Goal: Task Accomplishment & Management: Manage account settings

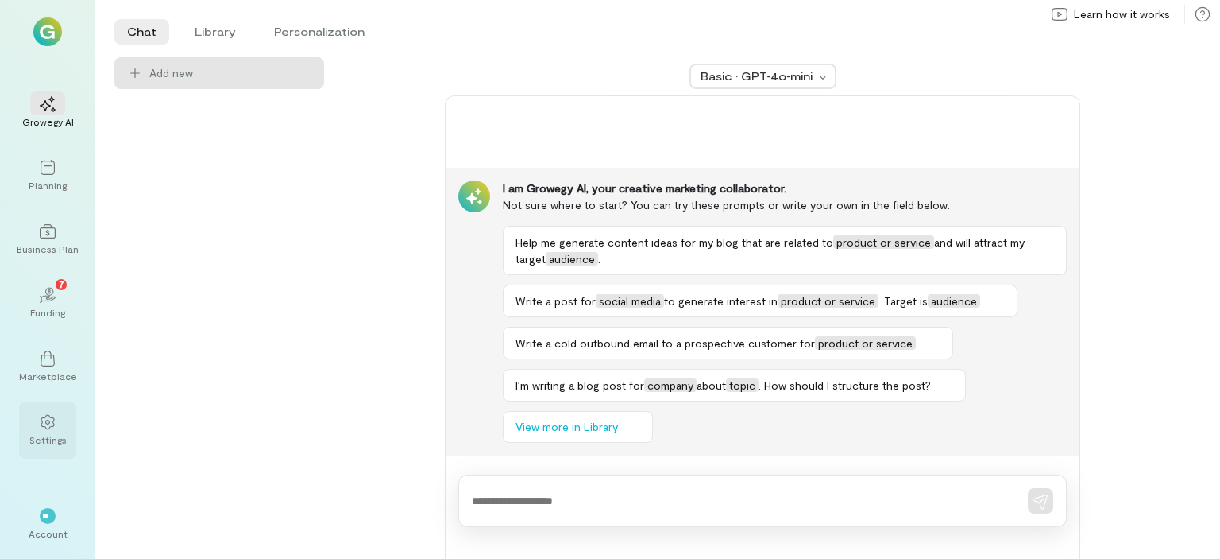
click at [63, 431] on div at bounding box center [47, 421] width 35 height 24
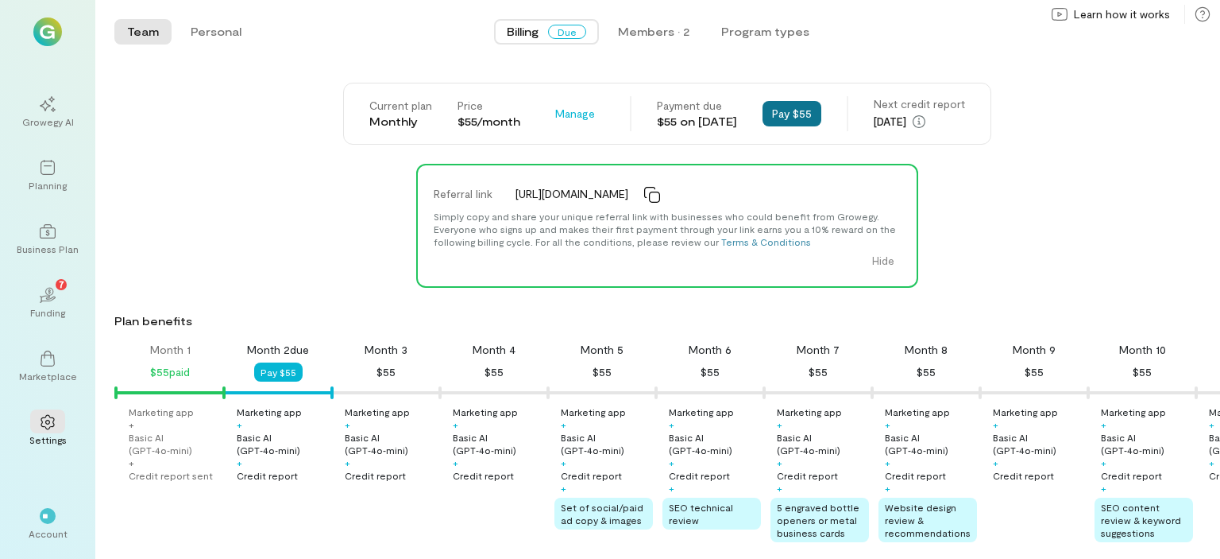
click at [807, 110] on button "Pay $55" at bounding box center [792, 113] width 59 height 25
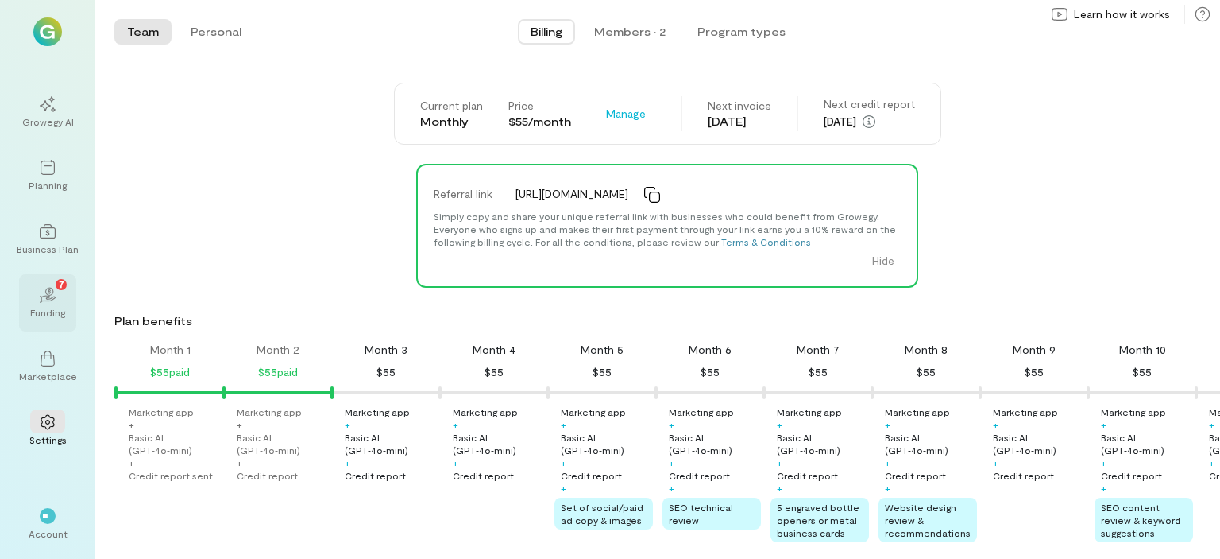
click at [44, 309] on div "Funding" at bounding box center [47, 312] width 35 height 13
